Goal: Task Accomplishment & Management: Use online tool/utility

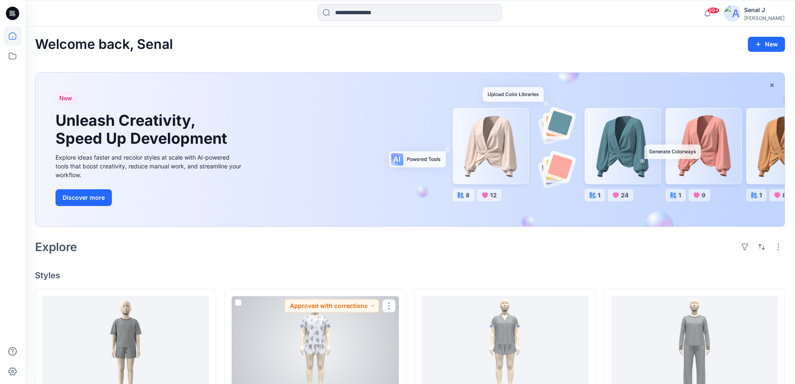
scroll to position [111, 0]
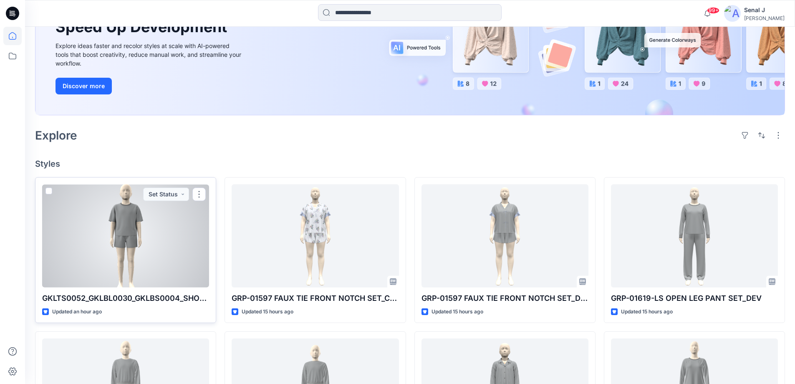
click at [175, 248] on div at bounding box center [125, 235] width 167 height 103
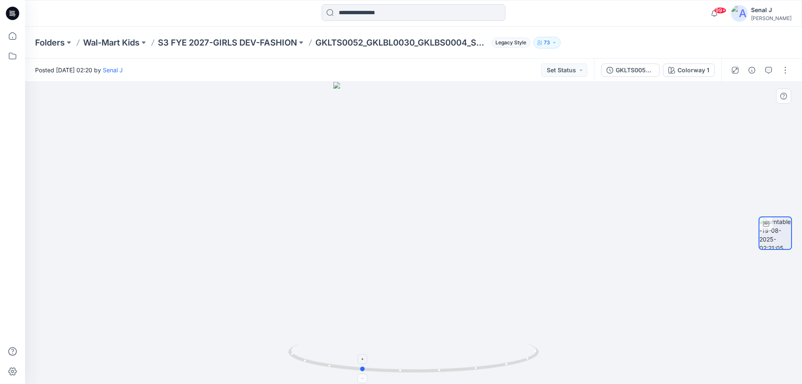
drag, startPoint x: 500, startPoint y: 366, endPoint x: 448, endPoint y: 364, distance: 52.6
click at [448, 364] on icon at bounding box center [414, 358] width 253 height 31
drag, startPoint x: 479, startPoint y: 367, endPoint x: 552, endPoint y: 341, distance: 77.6
click at [567, 353] on div at bounding box center [413, 233] width 777 height 302
click at [13, 33] on icon at bounding box center [12, 36] width 18 height 18
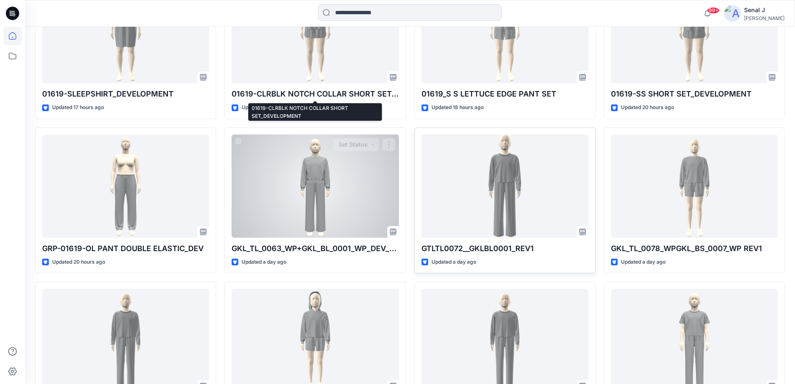
scroll to position [779, 0]
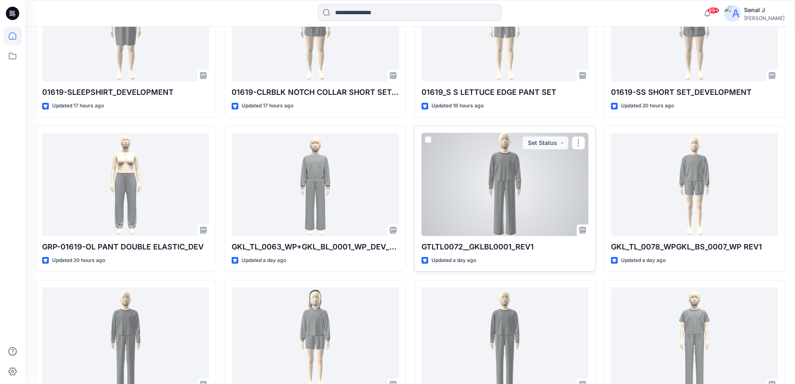
click at [482, 205] on div at bounding box center [505, 184] width 167 height 103
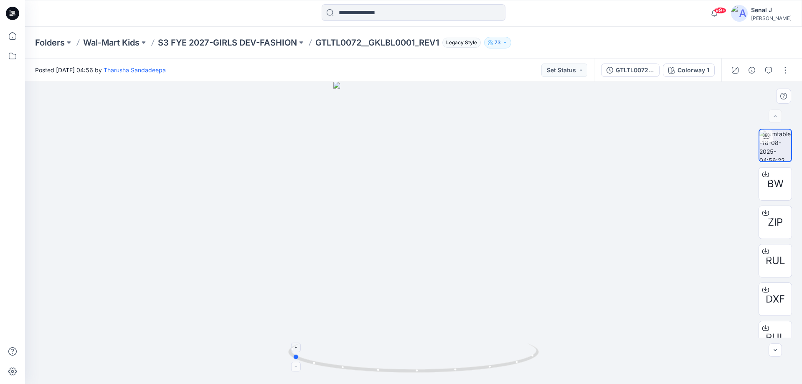
drag, startPoint x: 482, startPoint y: 368, endPoint x: 364, endPoint y: 347, distance: 120.0
click at [364, 347] on icon at bounding box center [414, 358] width 253 height 31
drag, startPoint x: 344, startPoint y: 370, endPoint x: 403, endPoint y: 372, distance: 59.3
click at [403, 372] on icon at bounding box center [414, 358] width 253 height 31
click at [13, 38] on icon at bounding box center [12, 36] width 18 height 18
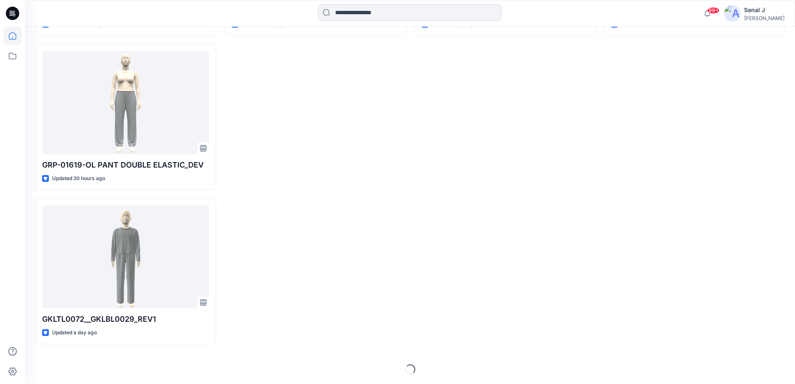
scroll to position [1170, 0]
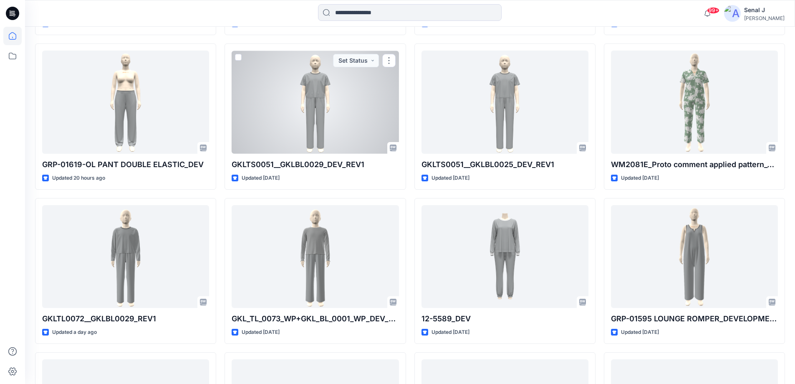
click at [316, 100] on div at bounding box center [315, 102] width 167 height 103
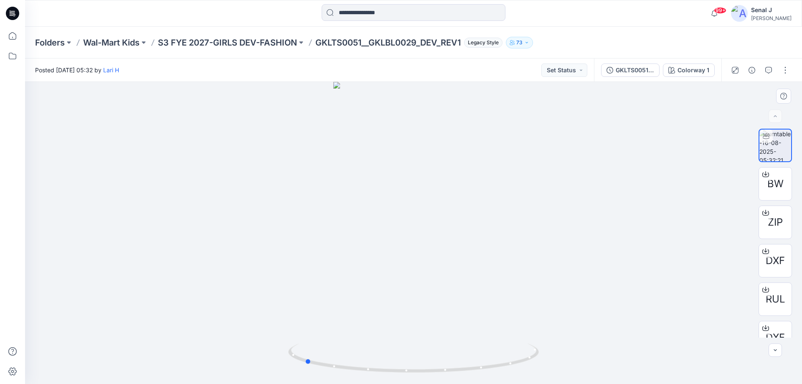
drag, startPoint x: 393, startPoint y: 362, endPoint x: 284, endPoint y: 341, distance: 111.0
click at [284, 341] on div at bounding box center [413, 233] width 777 height 302
click at [212, 39] on p "S3 FYE 2027-GIRLS DEV-FASHION" at bounding box center [227, 43] width 139 height 12
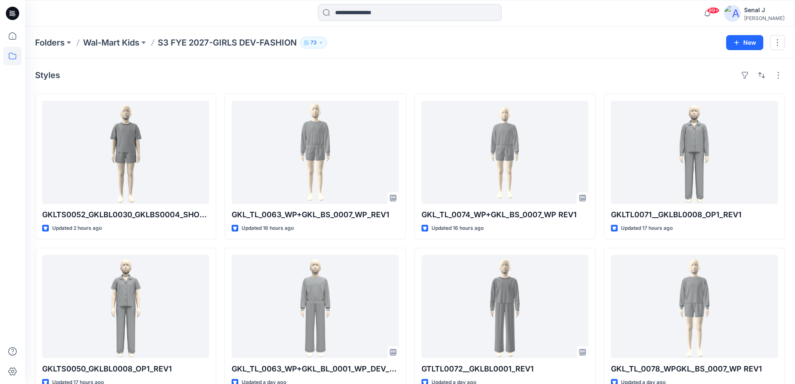
click at [184, 40] on p "S3 FYE 2027-GIRLS DEV-FASHION" at bounding box center [227, 43] width 139 height 12
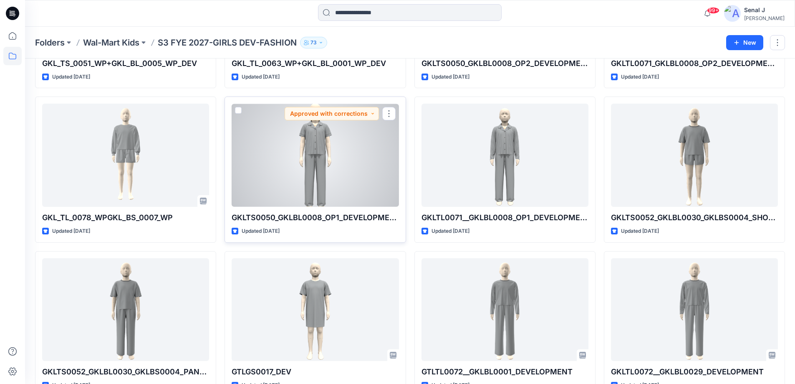
scroll to position [1095, 0]
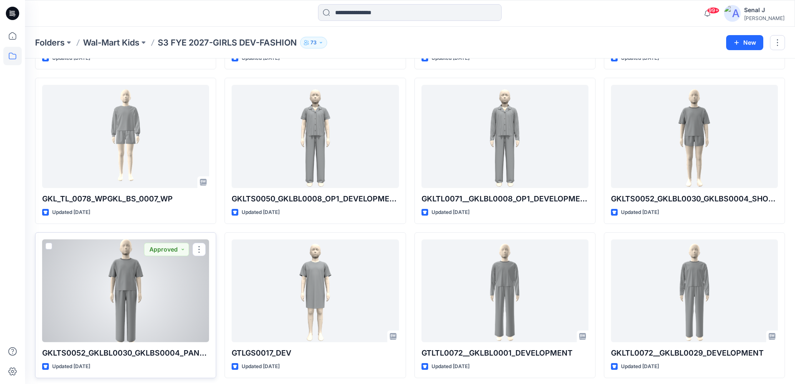
click at [150, 296] on div at bounding box center [125, 290] width 167 height 103
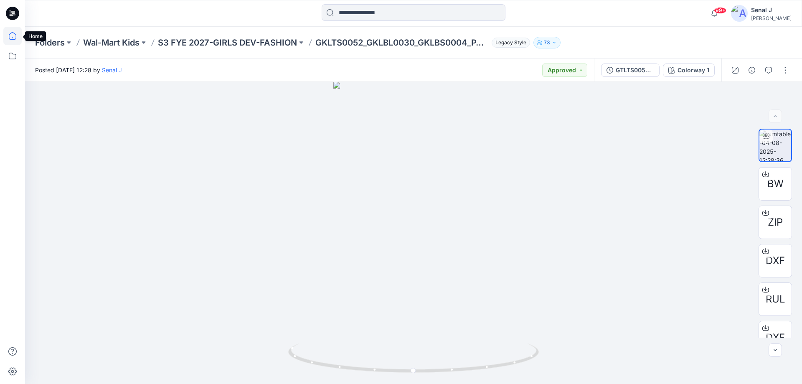
click at [16, 36] on icon at bounding box center [13, 36] width 8 height 8
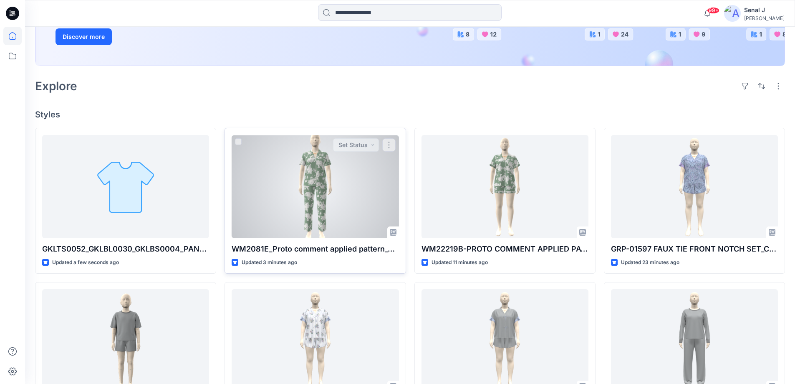
scroll to position [223, 0]
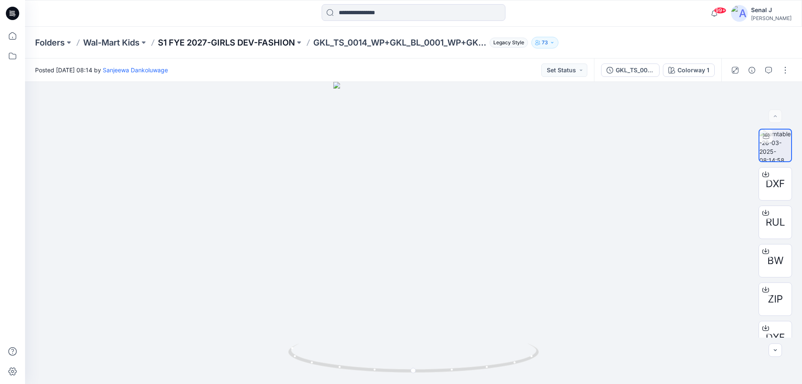
click at [209, 43] on p "S1 FYE 2027-GIRLS DEV-FASHION" at bounding box center [226, 43] width 137 height 12
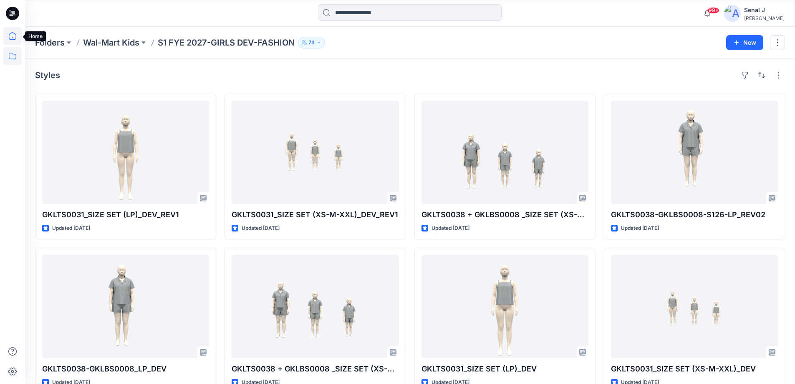
click at [13, 40] on icon at bounding box center [12, 36] width 18 height 18
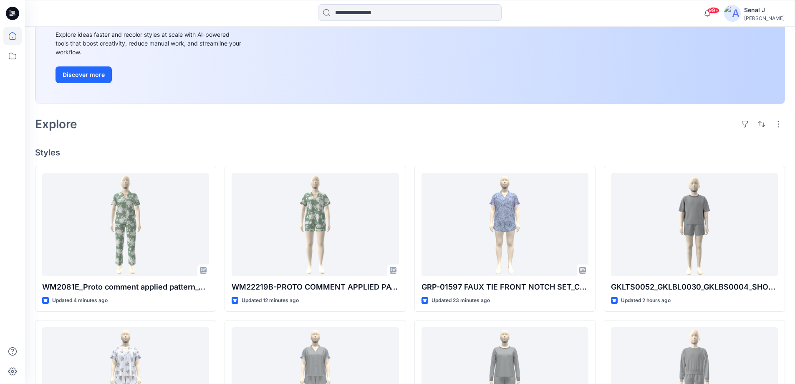
scroll to position [223, 0]
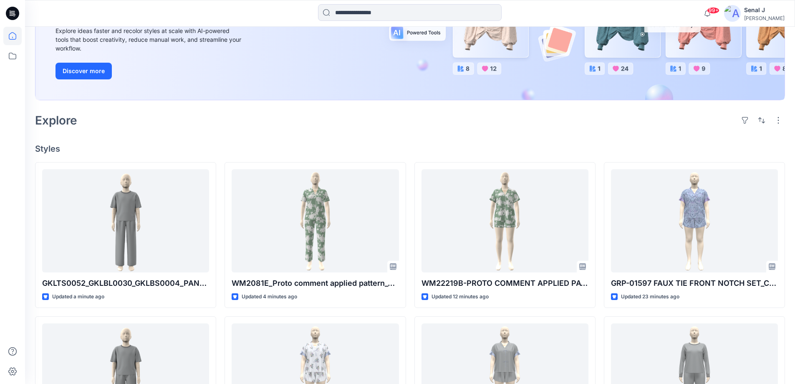
scroll to position [167, 0]
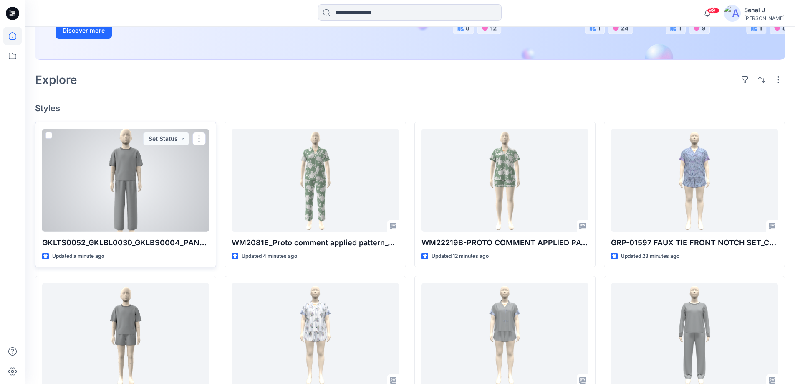
click at [142, 201] on div at bounding box center [125, 180] width 167 height 103
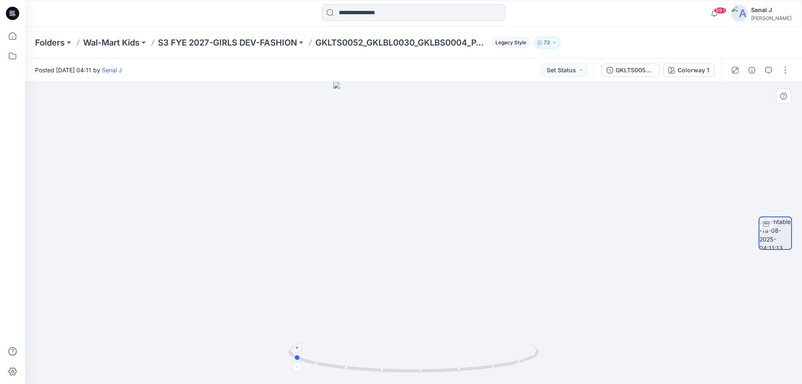
drag, startPoint x: 483, startPoint y: 372, endPoint x: 363, endPoint y: 343, distance: 123.6
click at [363, 343] on icon at bounding box center [414, 358] width 253 height 31
click at [20, 36] on icon at bounding box center [12, 36] width 18 height 18
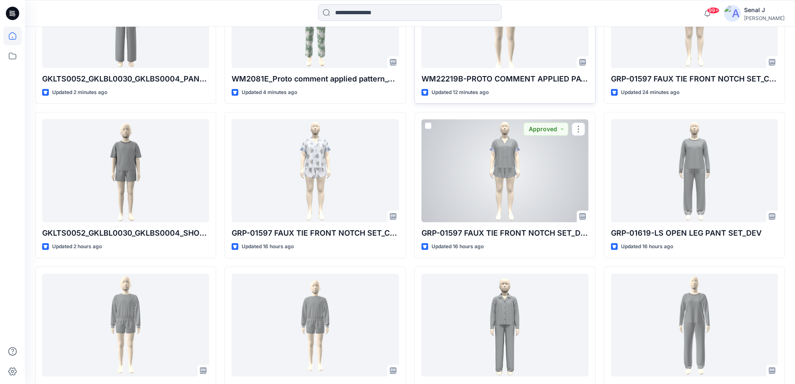
scroll to position [223, 0]
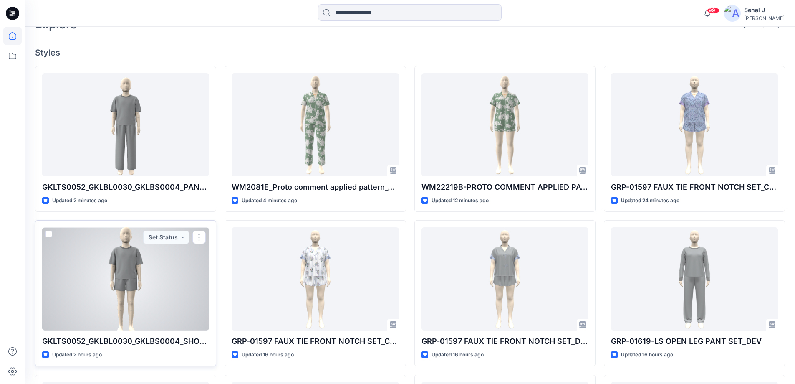
click at [123, 282] on div at bounding box center [125, 278] width 167 height 103
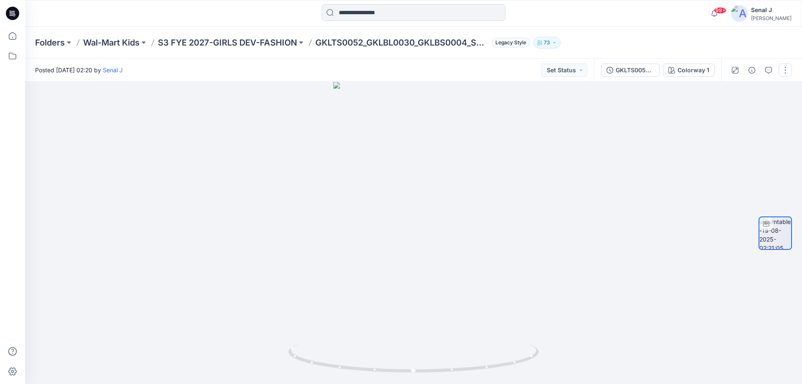
click at [787, 67] on button "button" at bounding box center [784, 69] width 13 height 13
click at [637, 148] on div at bounding box center [413, 233] width 777 height 302
click at [784, 67] on button "button" at bounding box center [784, 69] width 13 height 13
click at [742, 91] on button "Edit" at bounding box center [749, 89] width 77 height 15
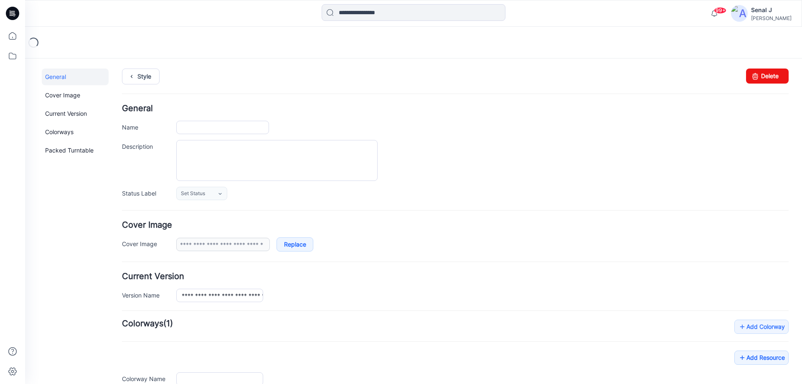
type input "**********"
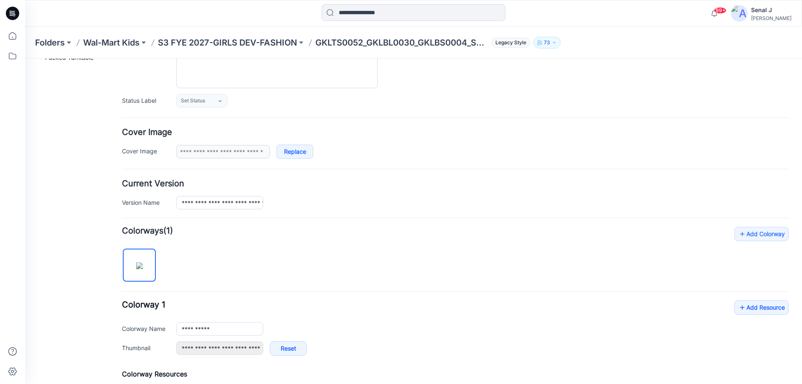
scroll to position [210, 0]
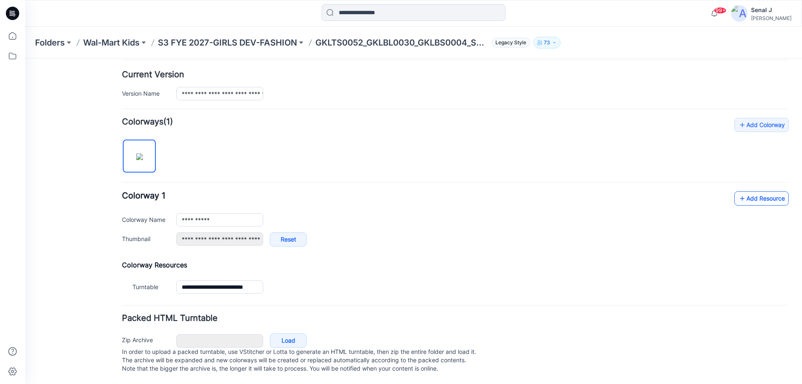
click at [755, 191] on link "Add Resource" at bounding box center [761, 198] width 54 height 14
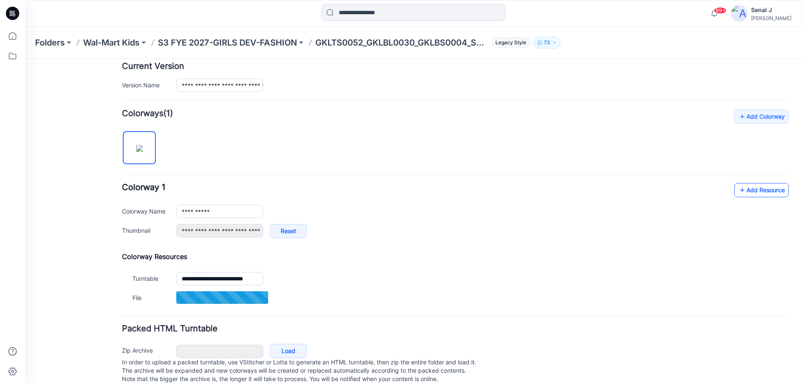
click at [746, 189] on link "Add Resource" at bounding box center [761, 190] width 54 height 14
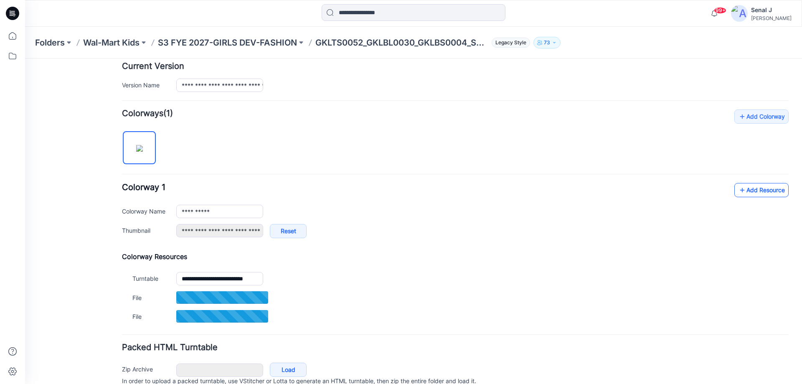
click at [745, 188] on link "Add Resource" at bounding box center [761, 190] width 54 height 14
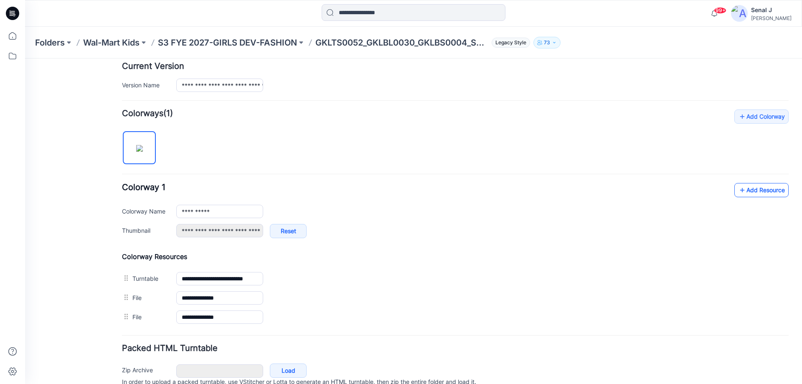
click at [773, 192] on link "Add Resource" at bounding box center [761, 190] width 54 height 14
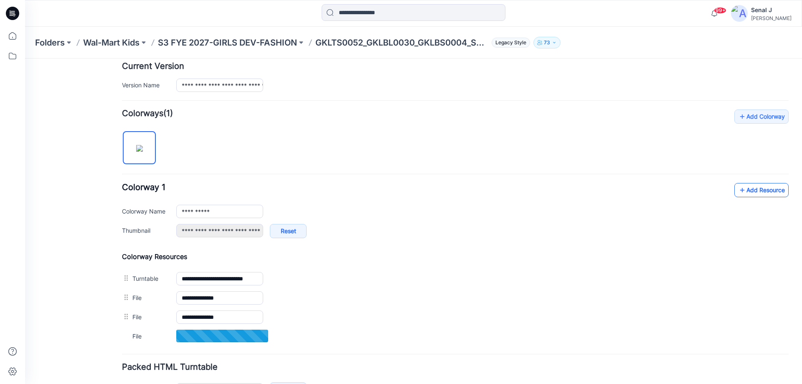
click at [754, 192] on link "Add Resource" at bounding box center [761, 190] width 54 height 14
click at [750, 188] on link "Add Resource" at bounding box center [761, 190] width 54 height 14
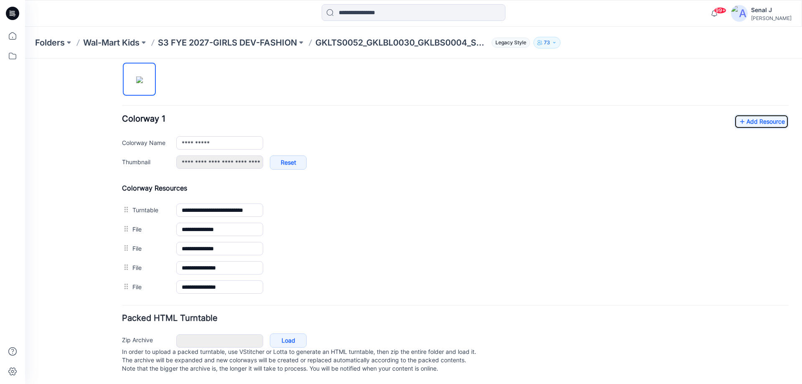
scroll to position [286, 0]
click at [751, 114] on link "Add Resource" at bounding box center [761, 121] width 54 height 14
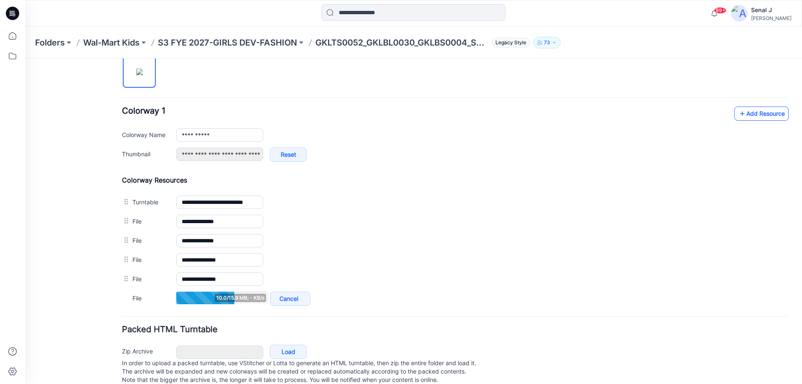
click at [753, 116] on link "Add Resource" at bounding box center [761, 113] width 54 height 14
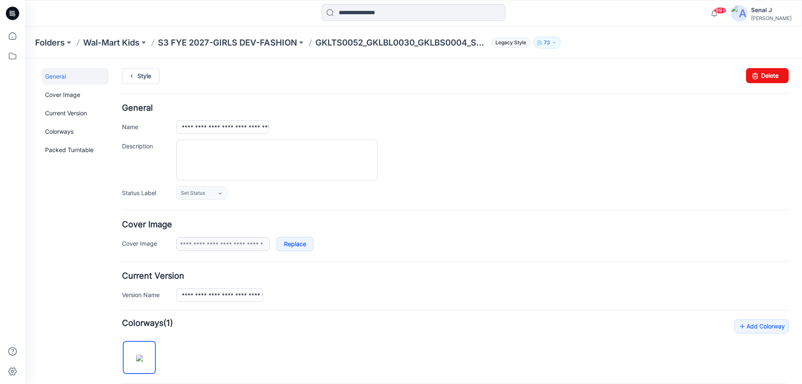
scroll to position [0, 0]
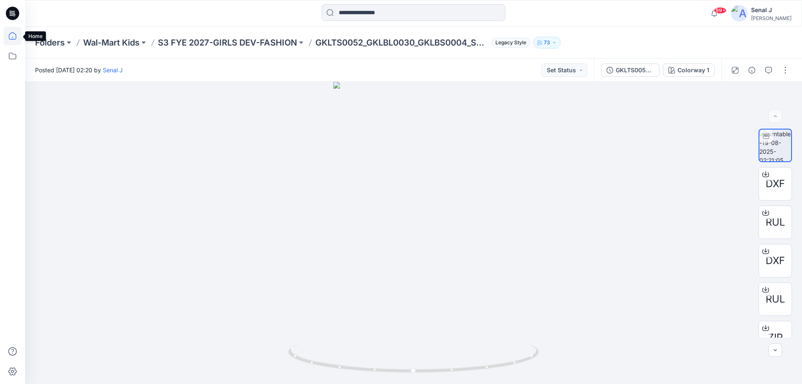
click at [11, 33] on icon at bounding box center [13, 36] width 8 height 8
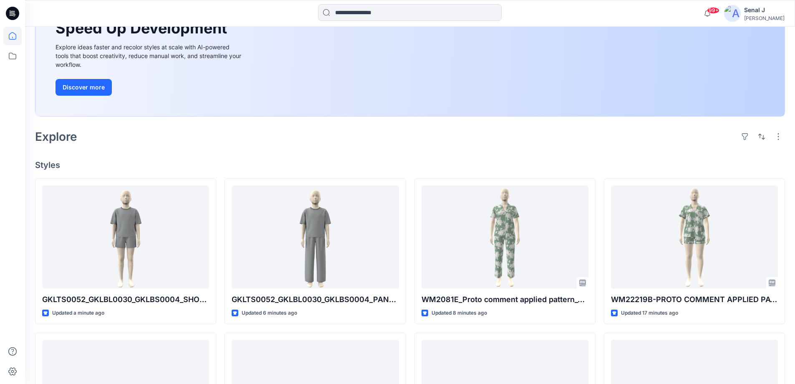
scroll to position [111, 0]
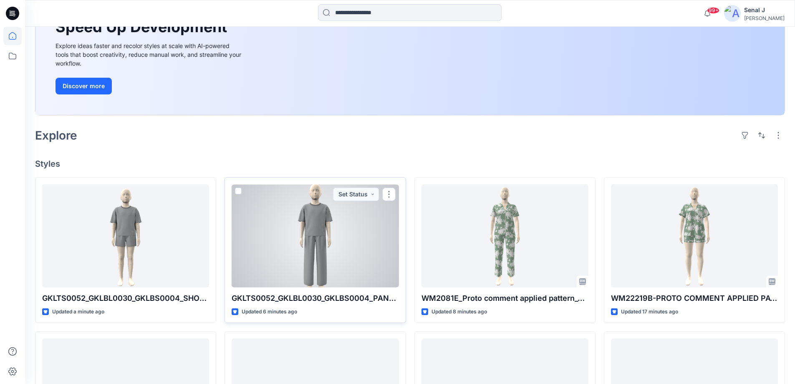
click at [334, 243] on div at bounding box center [315, 235] width 167 height 103
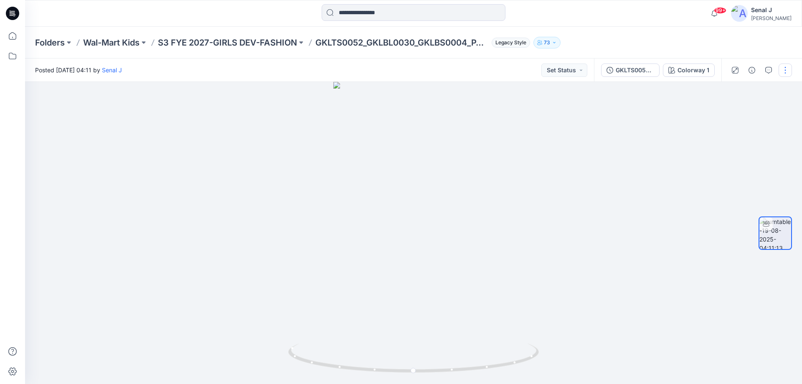
click at [787, 71] on button "button" at bounding box center [784, 69] width 13 height 13
click at [764, 87] on button "Edit" at bounding box center [749, 89] width 77 height 15
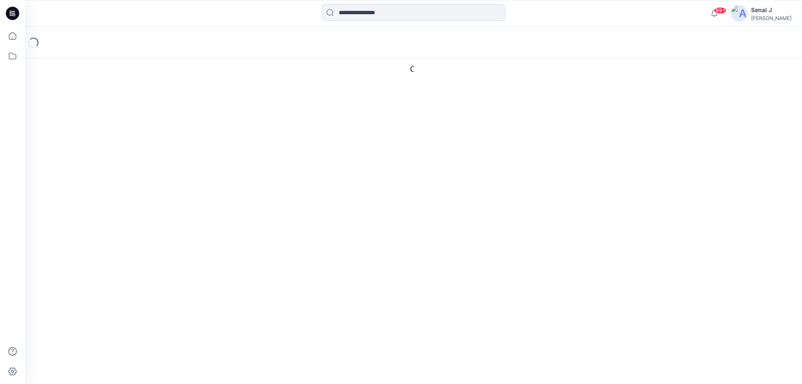
type input "**********"
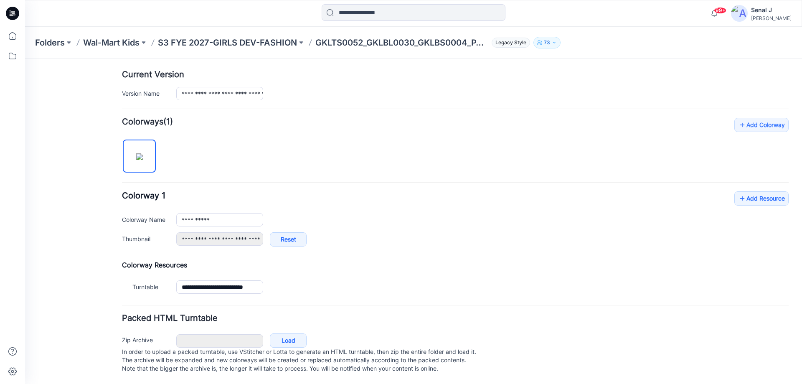
scroll to position [210, 0]
click at [751, 191] on link "Add Resource" at bounding box center [761, 198] width 54 height 14
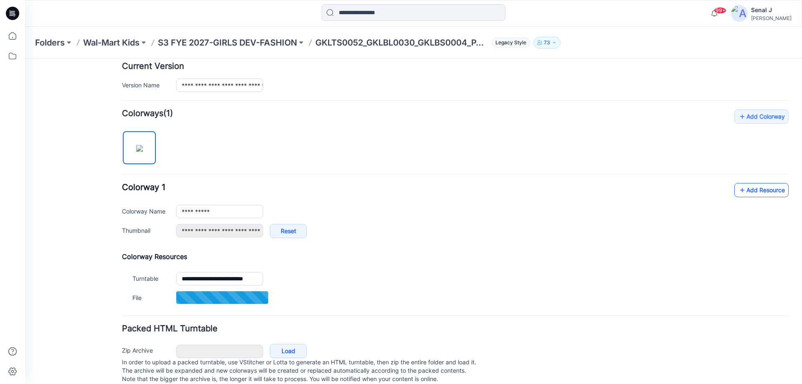
click at [749, 190] on link "Add Resource" at bounding box center [761, 190] width 54 height 14
click at [746, 188] on link "Add Resource" at bounding box center [761, 190] width 54 height 14
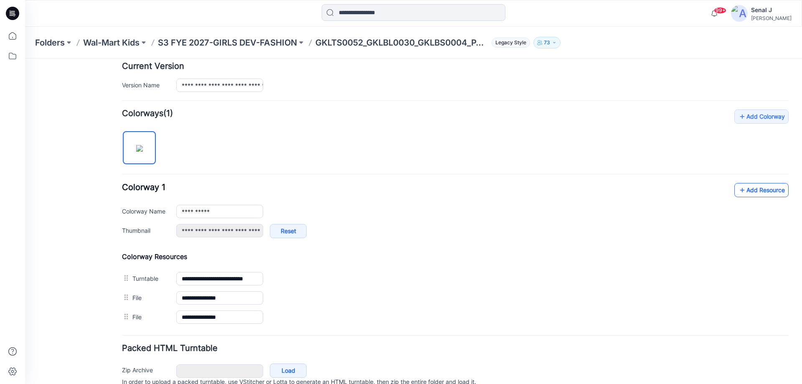
click at [743, 190] on link "Add Resource" at bounding box center [761, 190] width 54 height 14
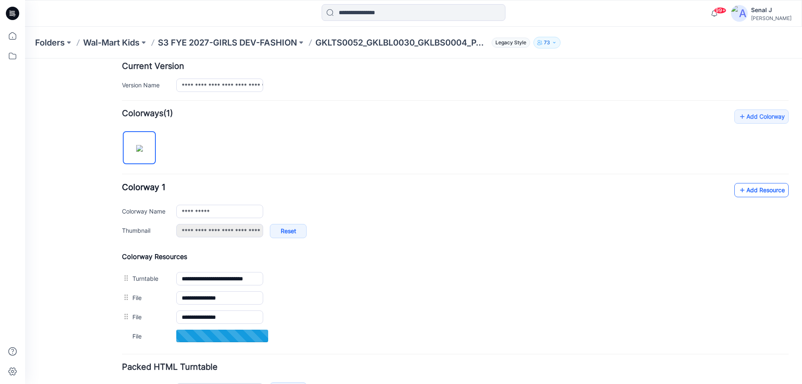
click at [742, 188] on link "Add Resource" at bounding box center [761, 190] width 54 height 14
click at [741, 190] on link "Add Resource" at bounding box center [761, 190] width 54 height 14
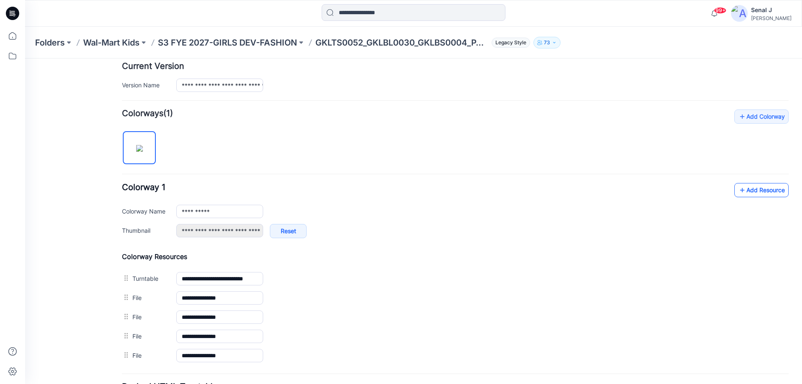
click at [743, 190] on link "Add Resource" at bounding box center [761, 190] width 54 height 14
click at [753, 191] on link "Add Resource" at bounding box center [761, 190] width 54 height 14
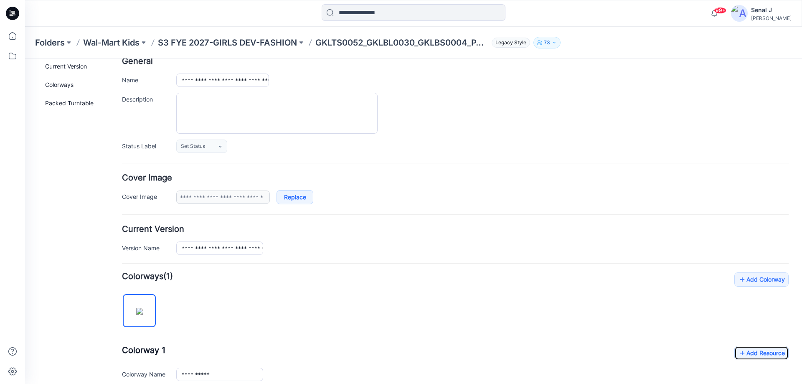
scroll to position [0, 0]
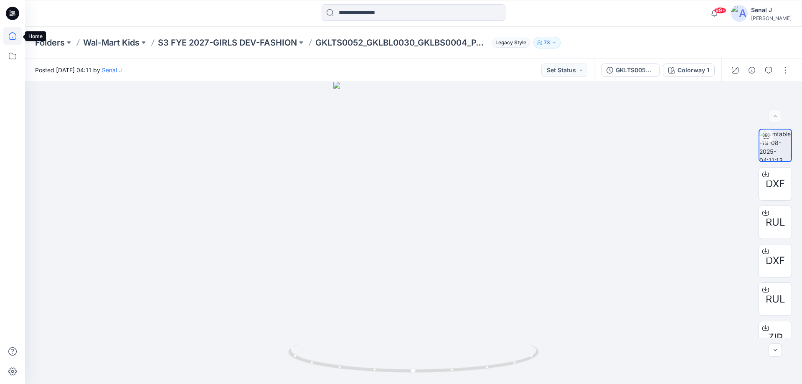
click at [13, 38] on icon at bounding box center [12, 36] width 18 height 18
